Goal: Communication & Community: Participate in discussion

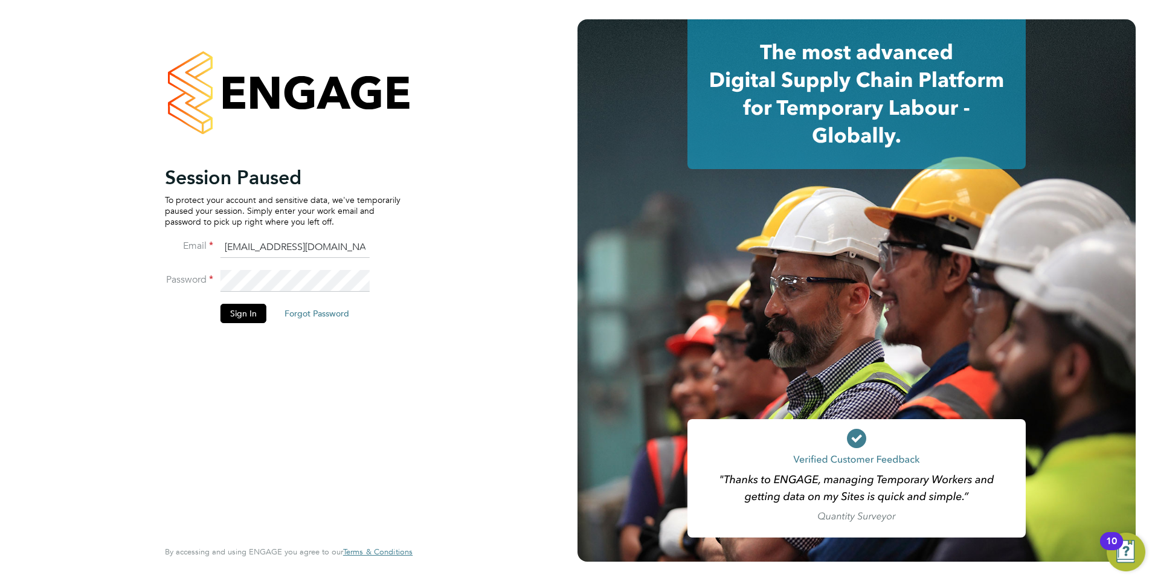
click at [350, 254] on input "[EMAIL_ADDRESS][DOMAIN_NAME]" at bounding box center [294, 248] width 149 height 22
type input "Pallvi.Raghvani@ncclondon.ac.uk"
click at [257, 310] on button "Sign In" at bounding box center [243, 313] width 46 height 19
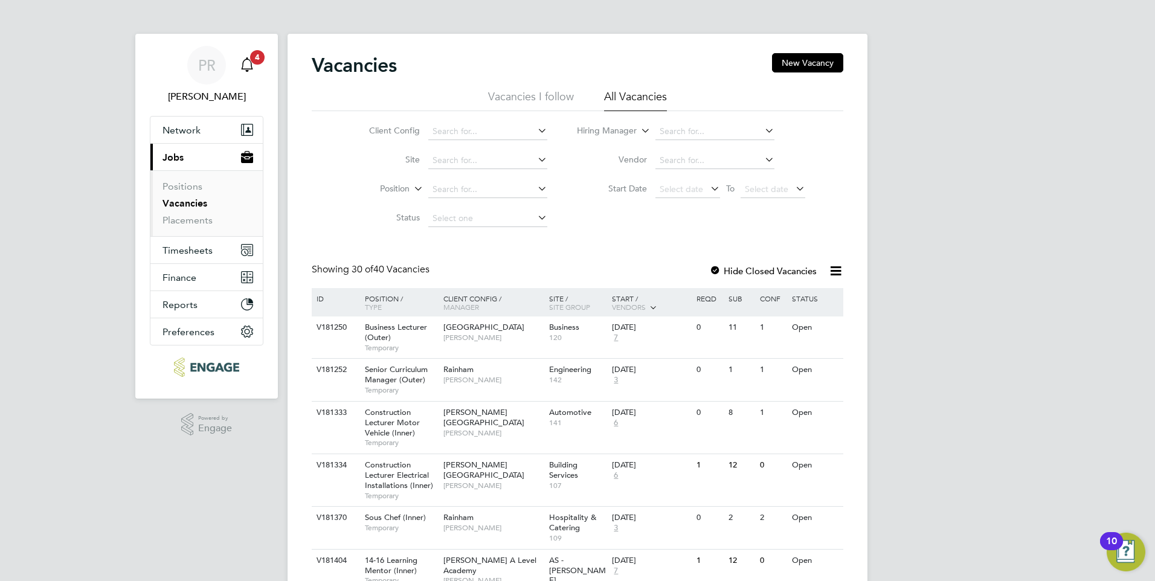
click at [249, 66] on icon "Main navigation" at bounding box center [247, 64] width 14 height 14
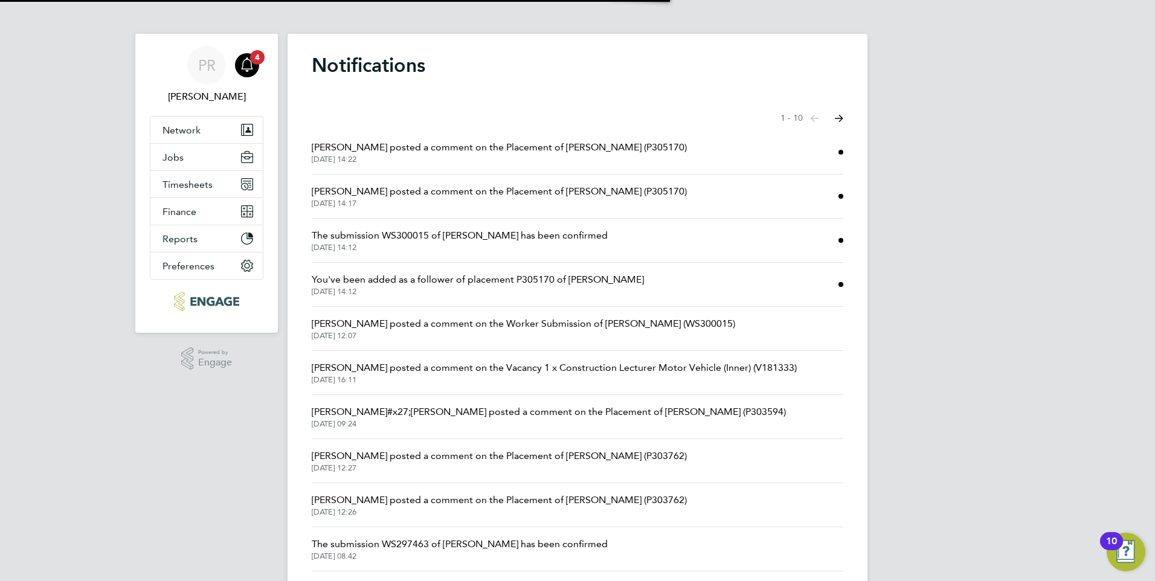
click at [420, 146] on span "[PERSON_NAME] posted a comment on the Placement of [PERSON_NAME] (P305170)" at bounding box center [499, 147] width 375 height 14
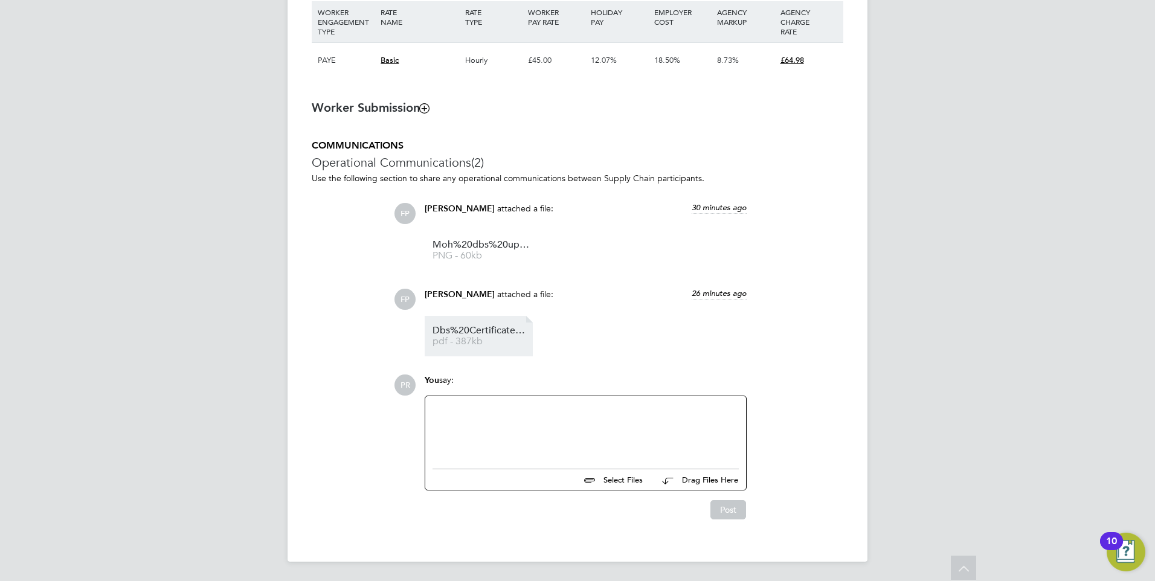
click at [492, 347] on li "Dbs%20Certificate%20And%20Update%20Service%20-%20moh pdf - 387kb" at bounding box center [479, 336] width 108 height 40
click at [525, 440] on div at bounding box center [585, 429] width 306 height 52
click at [502, 335] on link "Dbs%20Certificate%20And%20Update%20Service%20-%20moh pdf - 387kb" at bounding box center [480, 336] width 97 height 20
drag, startPoint x: 472, startPoint y: 432, endPoint x: 489, endPoint y: 425, distance: 17.6
click at [473, 431] on div at bounding box center [585, 429] width 306 height 52
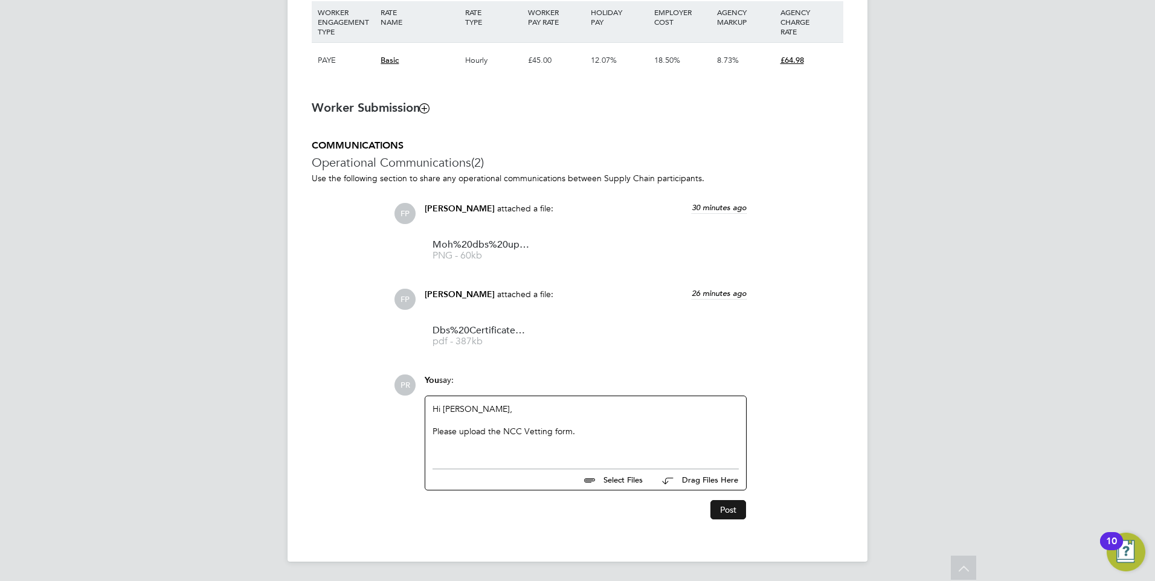
click at [725, 510] on button "Post" at bounding box center [728, 509] width 36 height 19
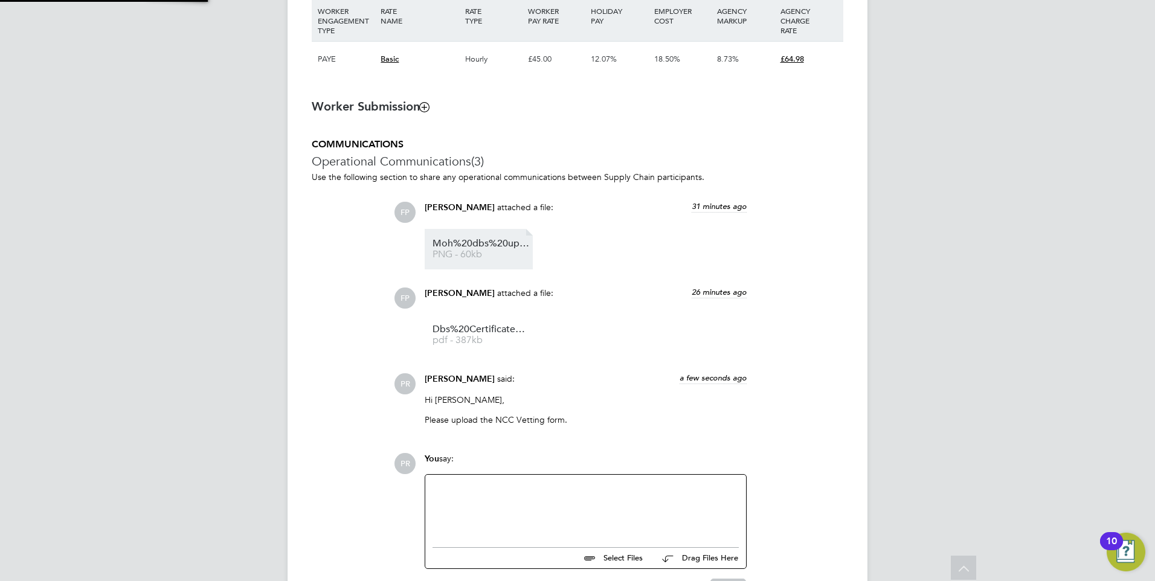
click at [501, 240] on span "Moh%20dbs%20update%20servvice" at bounding box center [480, 243] width 97 height 9
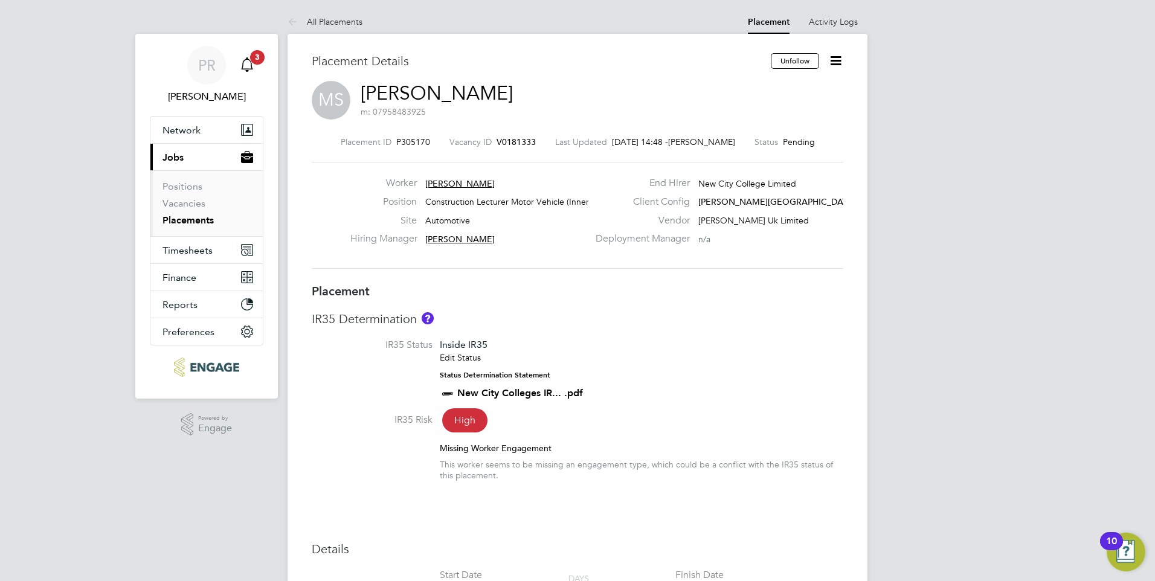
click at [247, 71] on icon "Main navigation" at bounding box center [246, 71] width 3 height 2
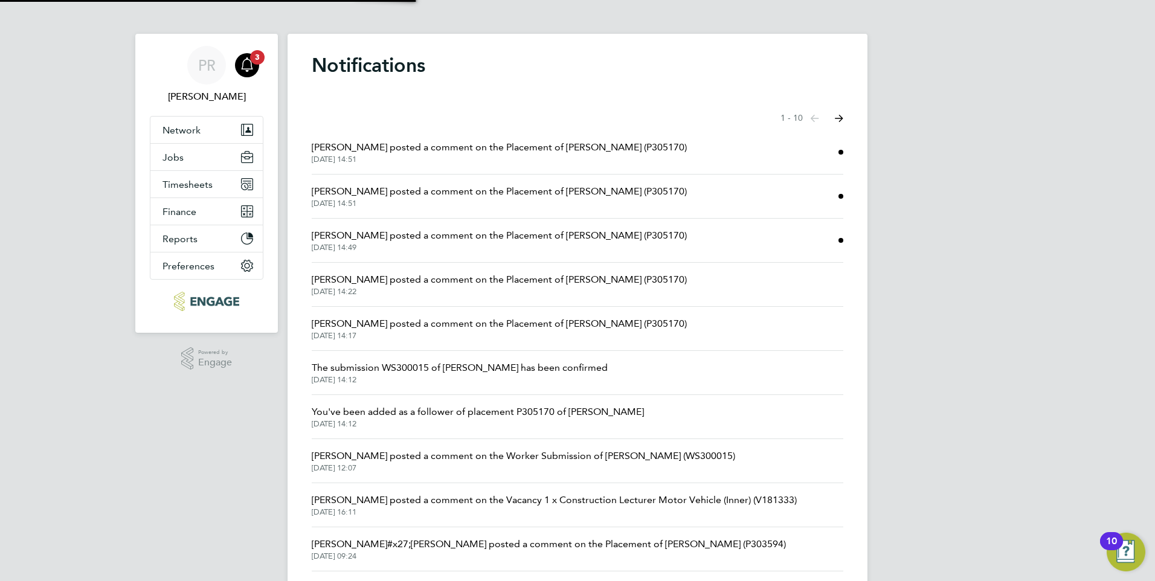
click at [479, 152] on span "[PERSON_NAME] posted a comment on the Placement of [PERSON_NAME] (P305170)" at bounding box center [499, 147] width 375 height 14
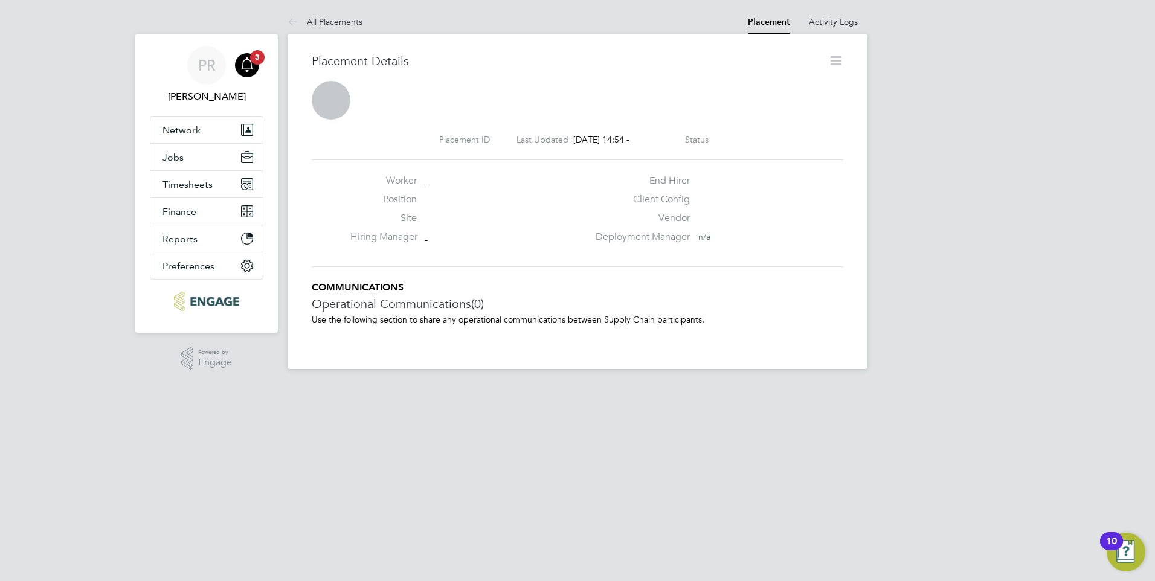
scroll to position [11, 58]
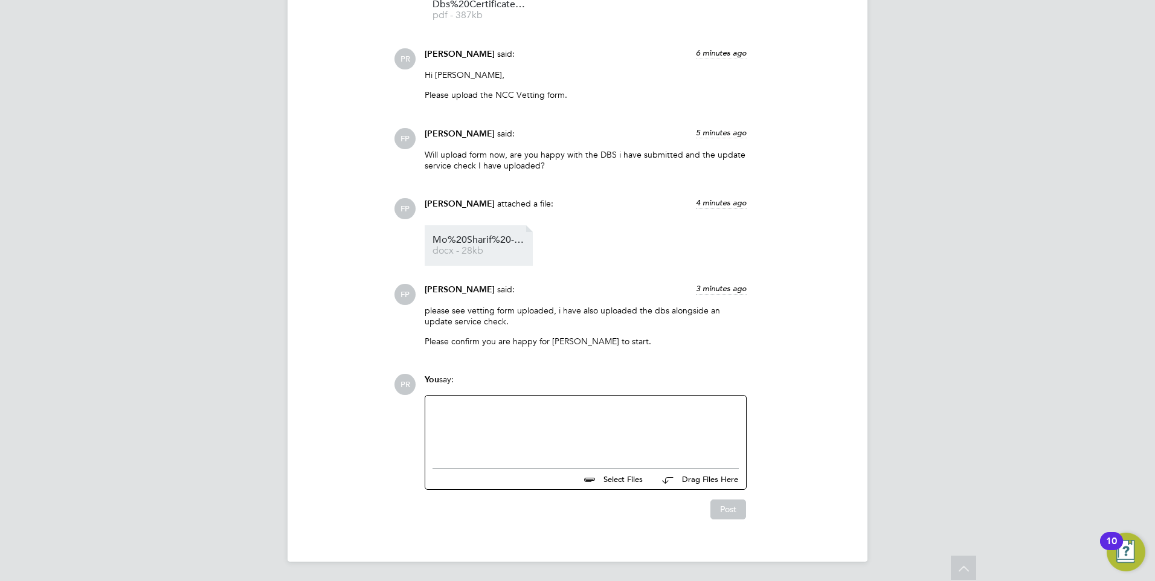
click at [472, 248] on span "docx - 28kb" at bounding box center [480, 250] width 97 height 9
click at [562, 427] on div at bounding box center [585, 429] width 306 height 52
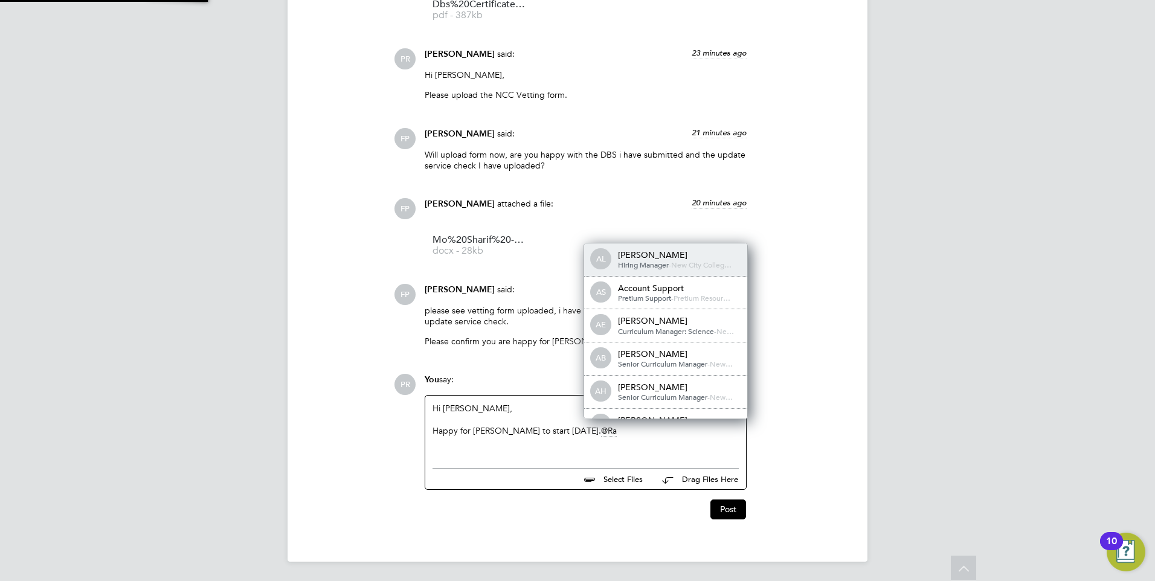
scroll to position [6, 6]
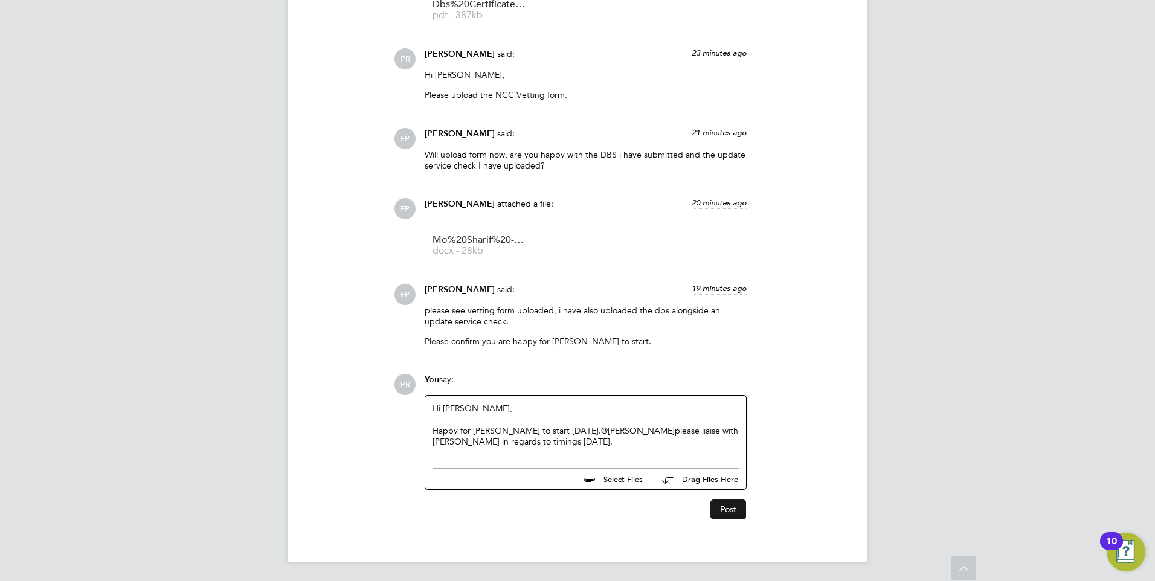
click at [728, 512] on button "Post" at bounding box center [728, 508] width 36 height 19
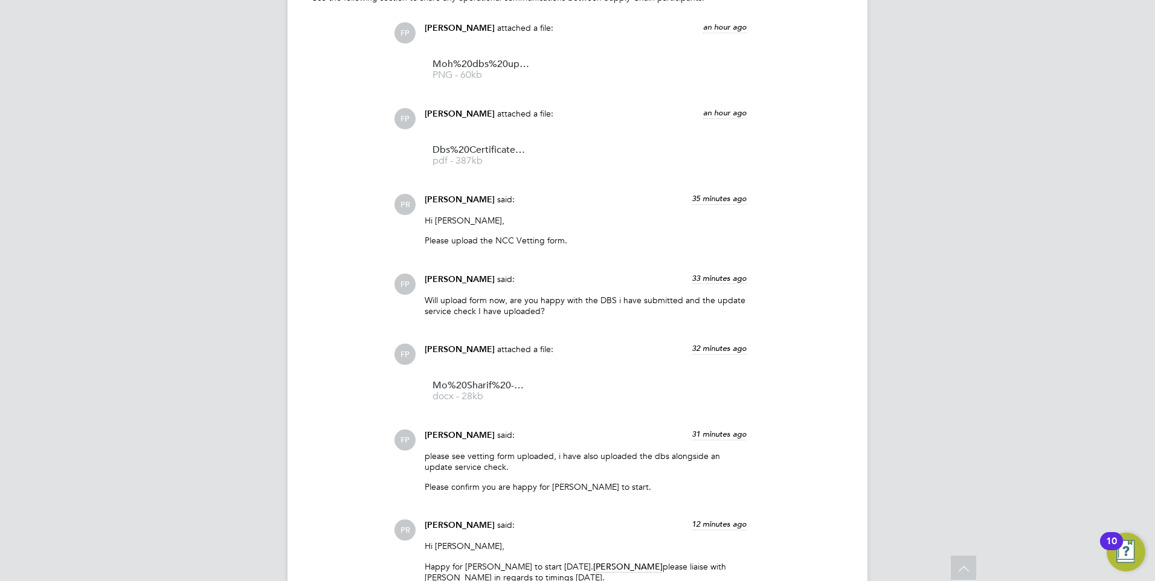
scroll to position [1071, 0]
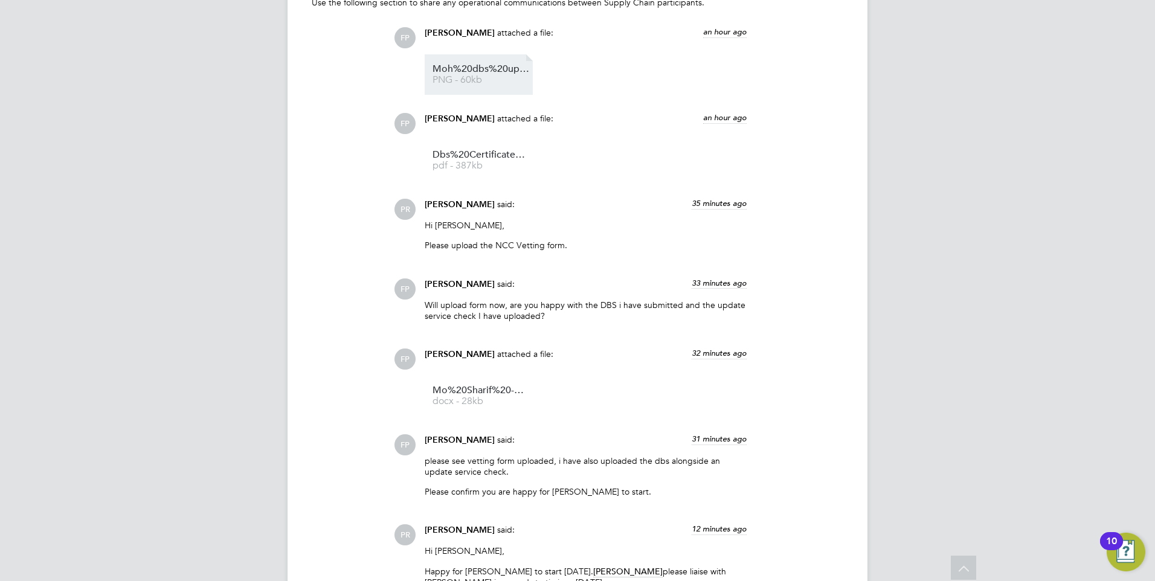
click at [484, 66] on span "Moh%20dbs%20update%20servvice" at bounding box center [480, 69] width 97 height 9
